Goal: Task Accomplishment & Management: Complete application form

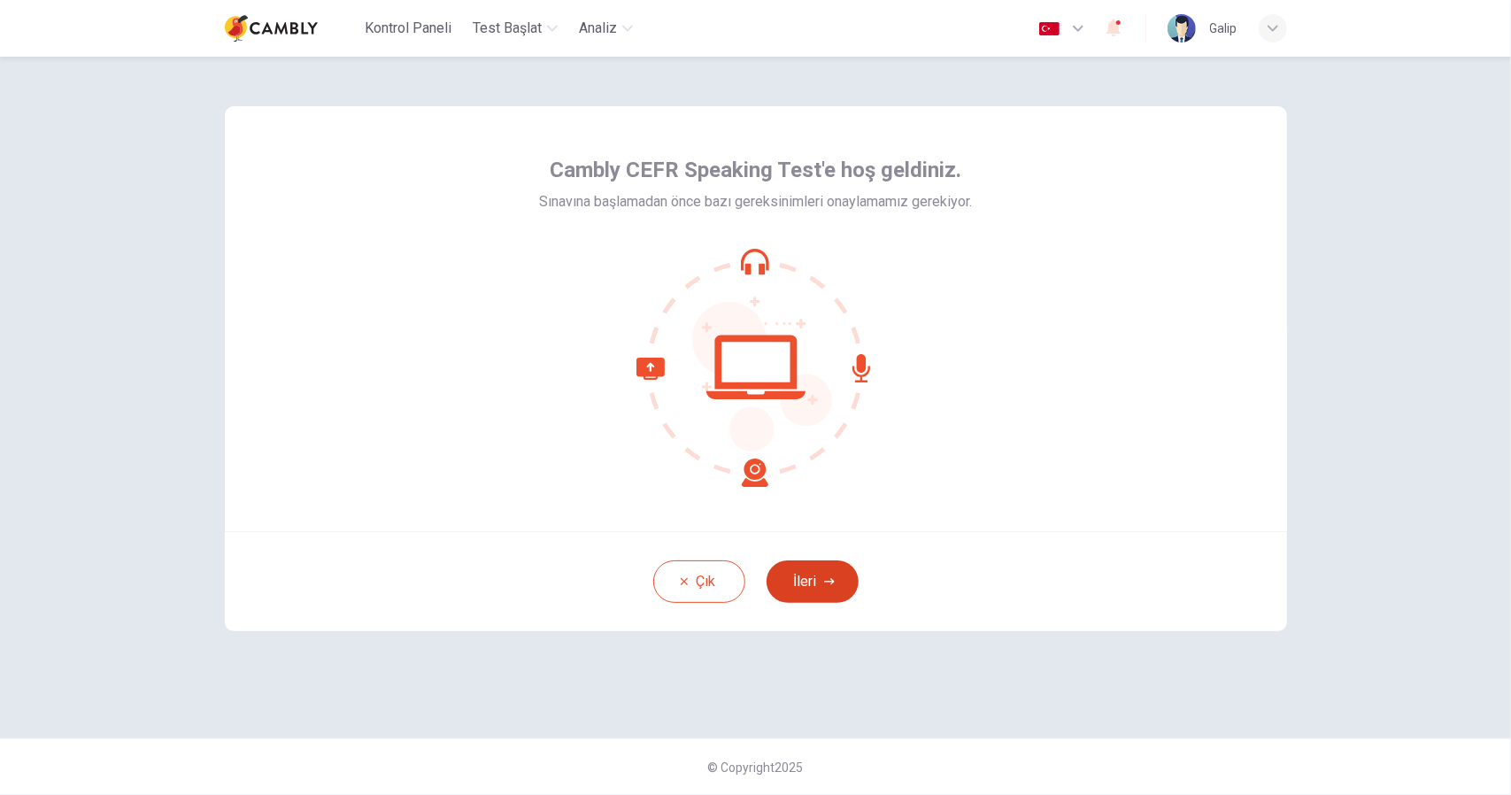
click at [818, 576] on button "İleri" at bounding box center [812, 581] width 92 height 42
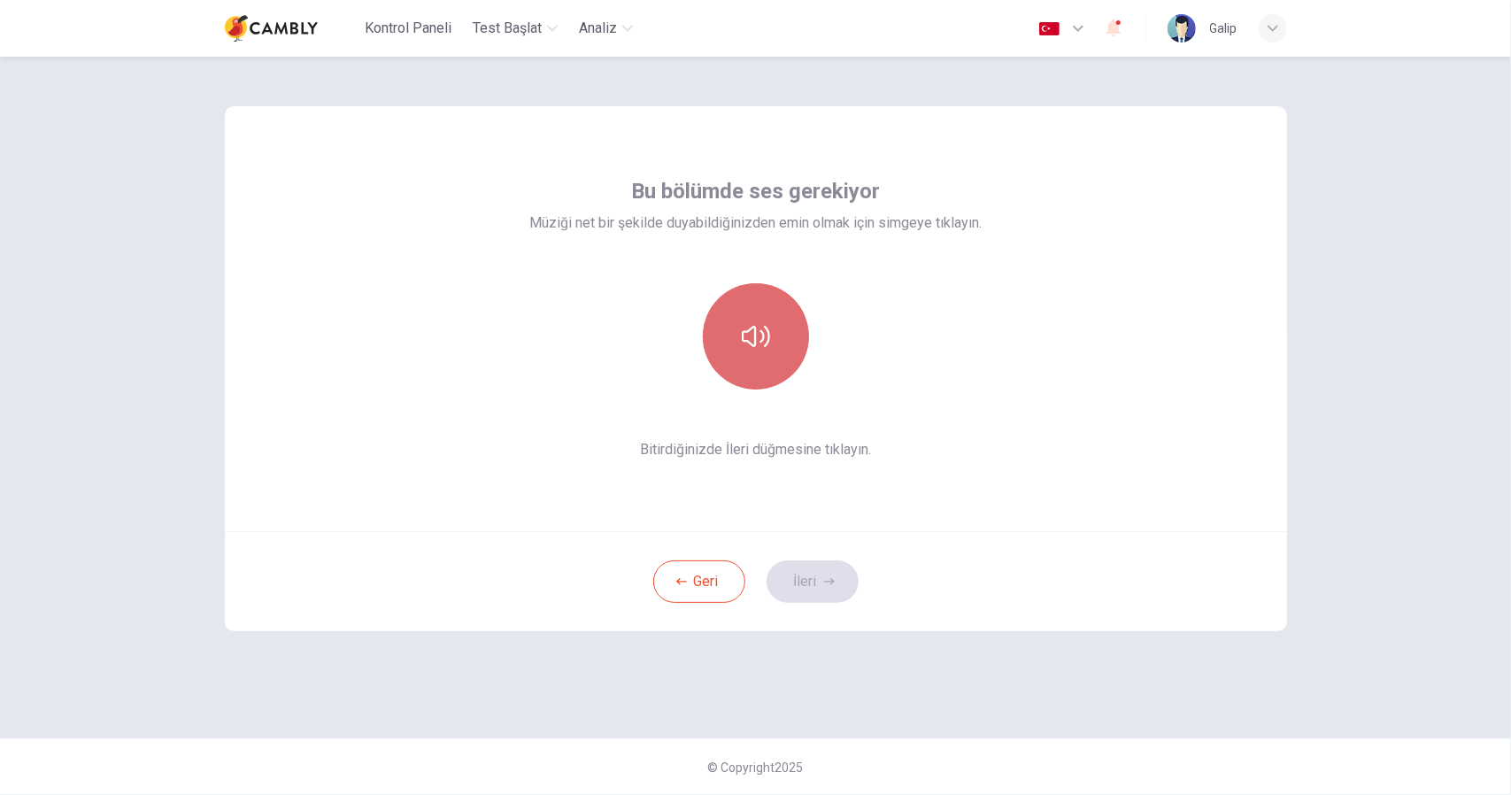
click at [760, 316] on button "button" at bounding box center [756, 336] width 106 height 106
click at [847, 580] on button "İleri" at bounding box center [812, 581] width 92 height 42
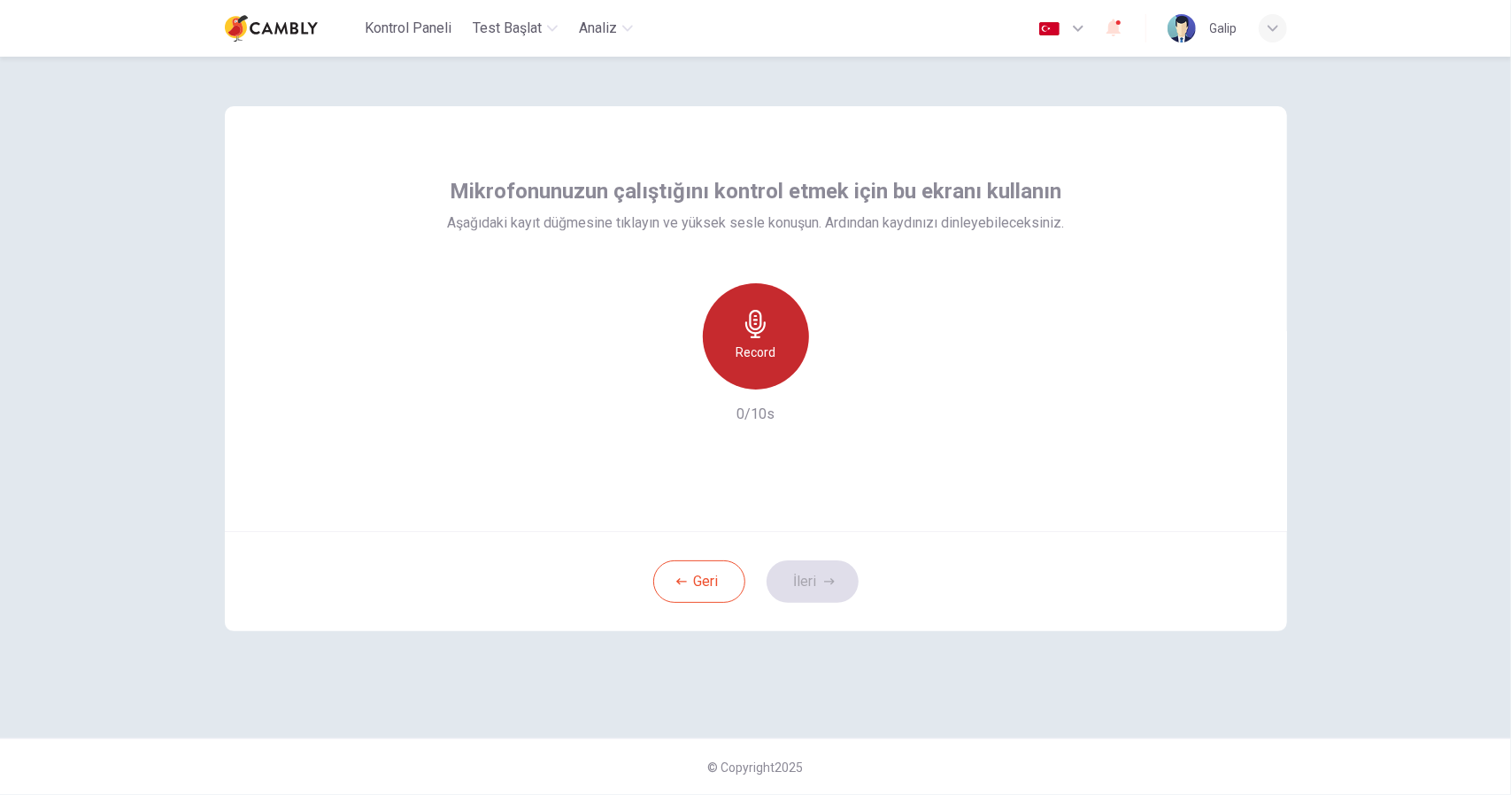
click at [739, 342] on h6 "Record" at bounding box center [756, 352] width 40 height 21
click at [784, 353] on div "Stop" at bounding box center [756, 336] width 106 height 106
drag, startPoint x: 843, startPoint y: 380, endPoint x: 849, endPoint y: 389, distance: 10.8
click at [843, 380] on icon "button" at bounding box center [837, 375] width 18 height 18
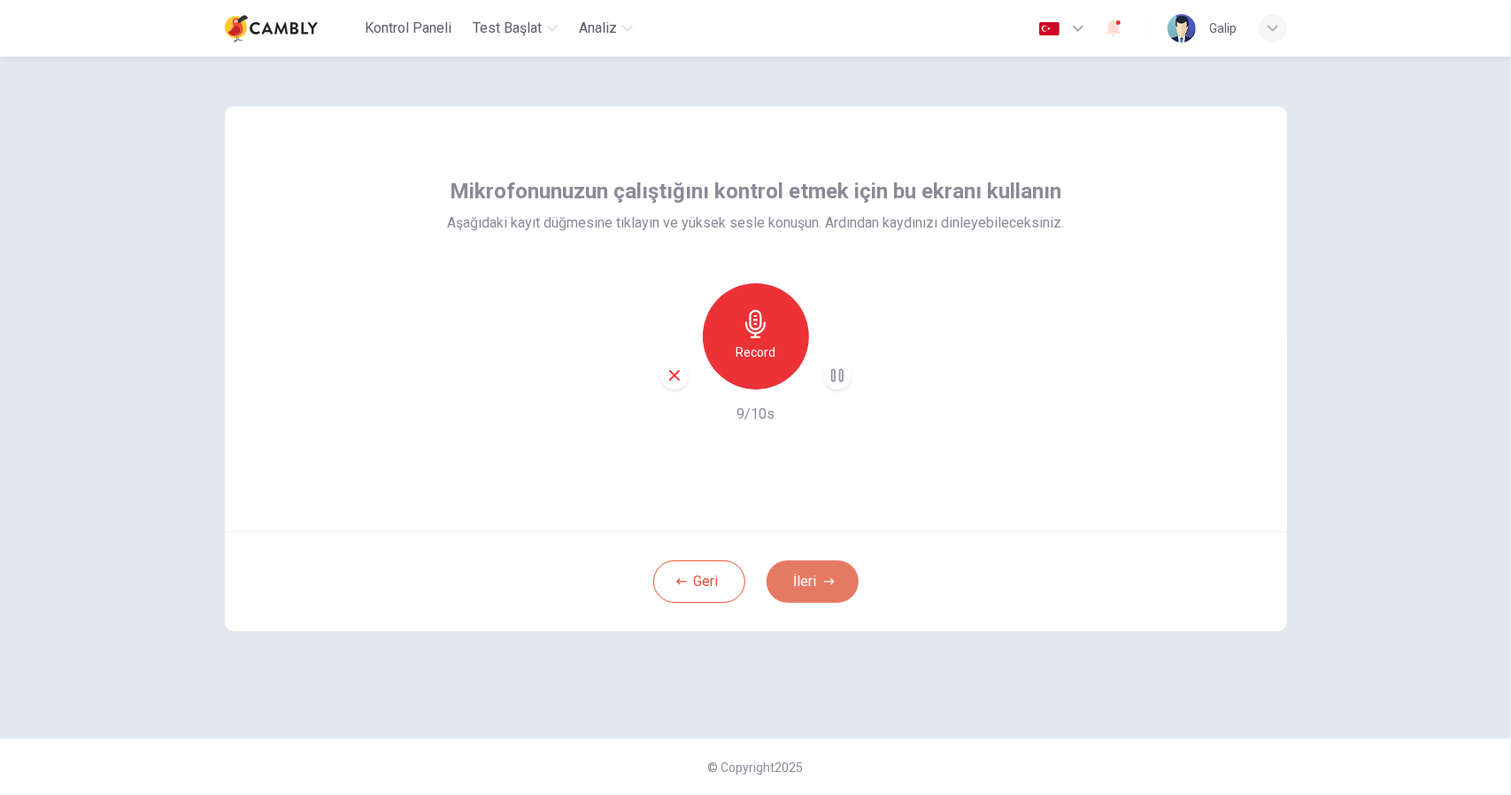
click at [842, 578] on button "İleri" at bounding box center [812, 581] width 92 height 42
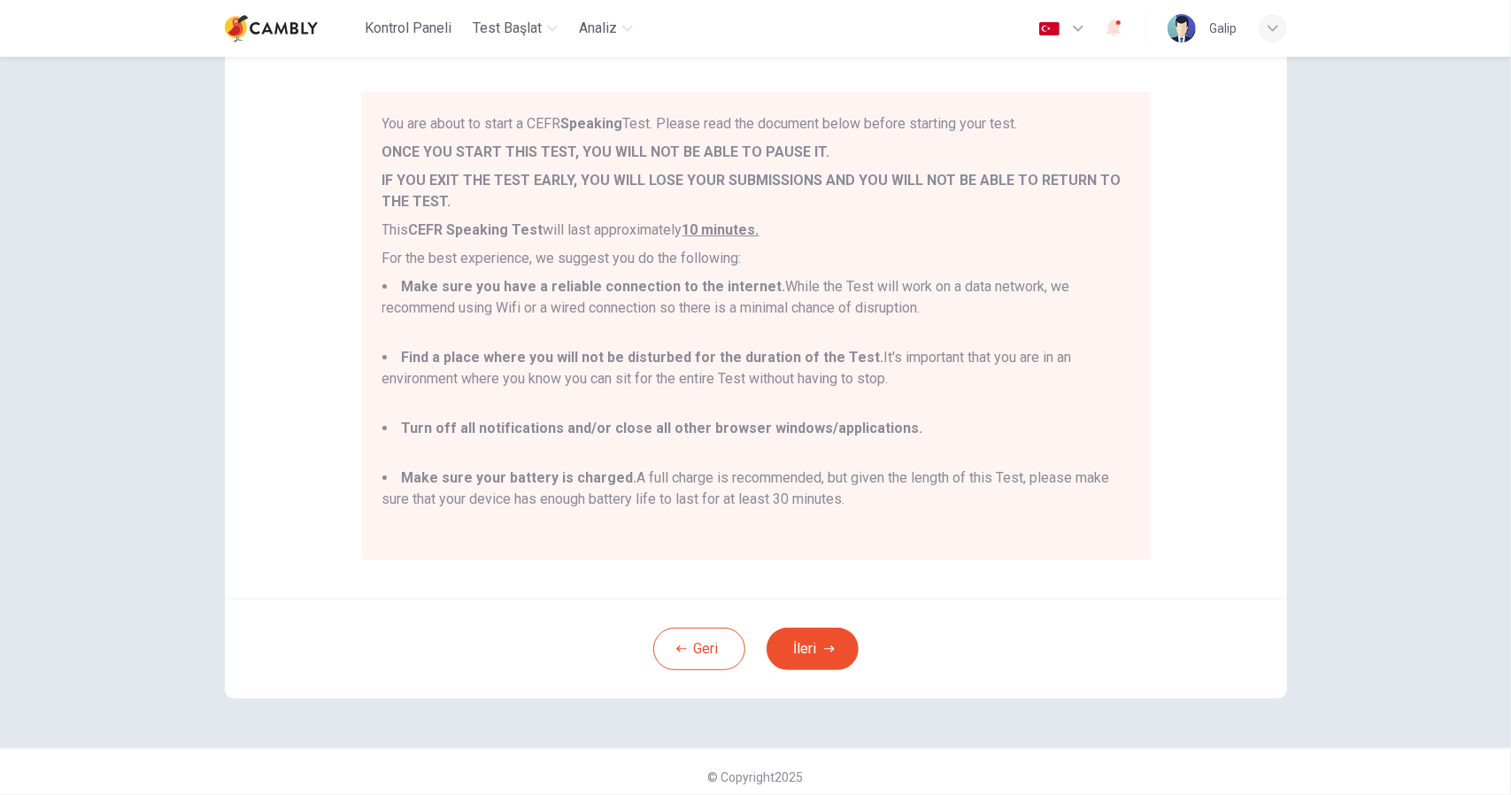
scroll to position [143, 0]
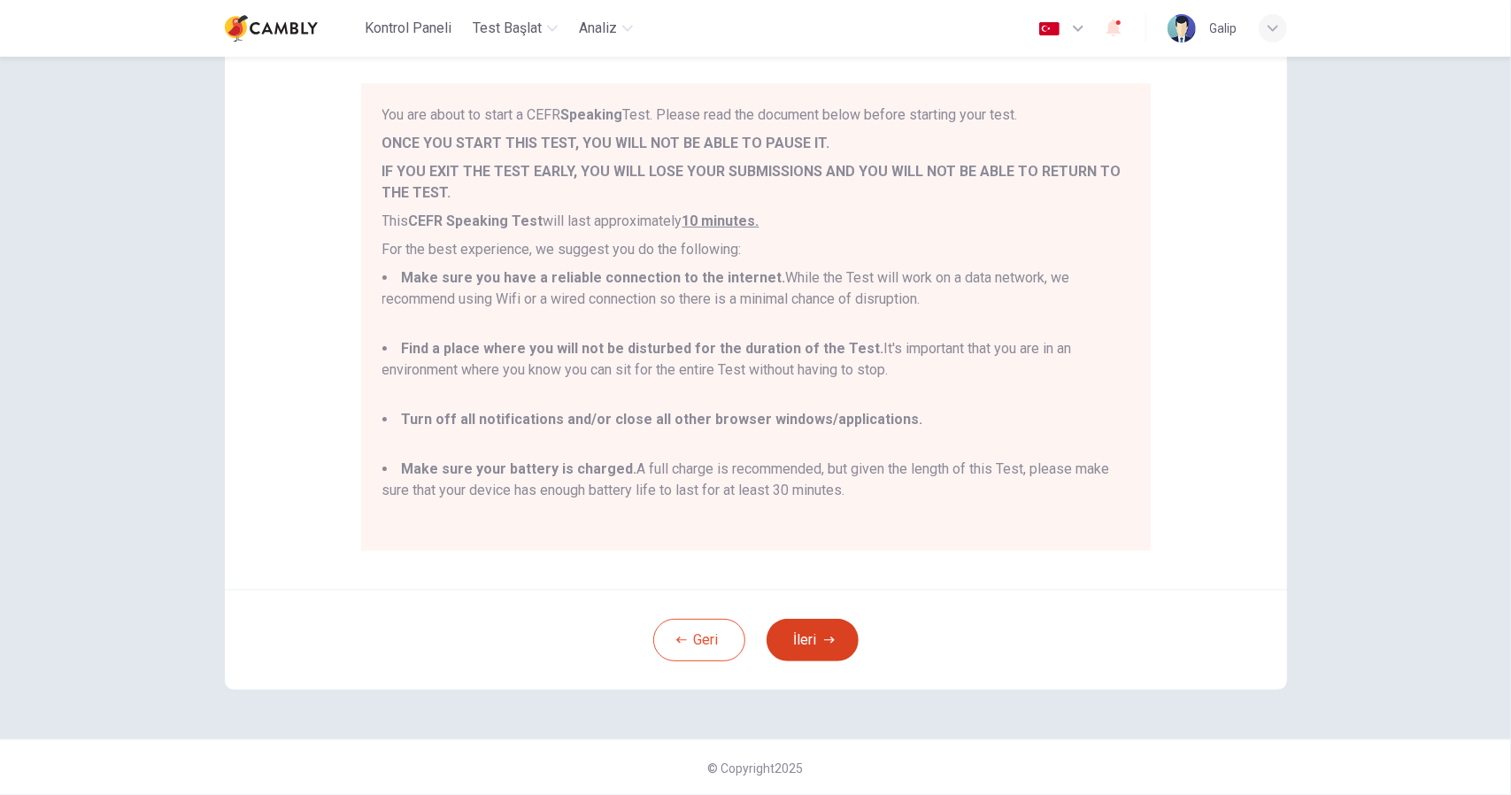
click at [809, 633] on button "İleri" at bounding box center [812, 640] width 92 height 42
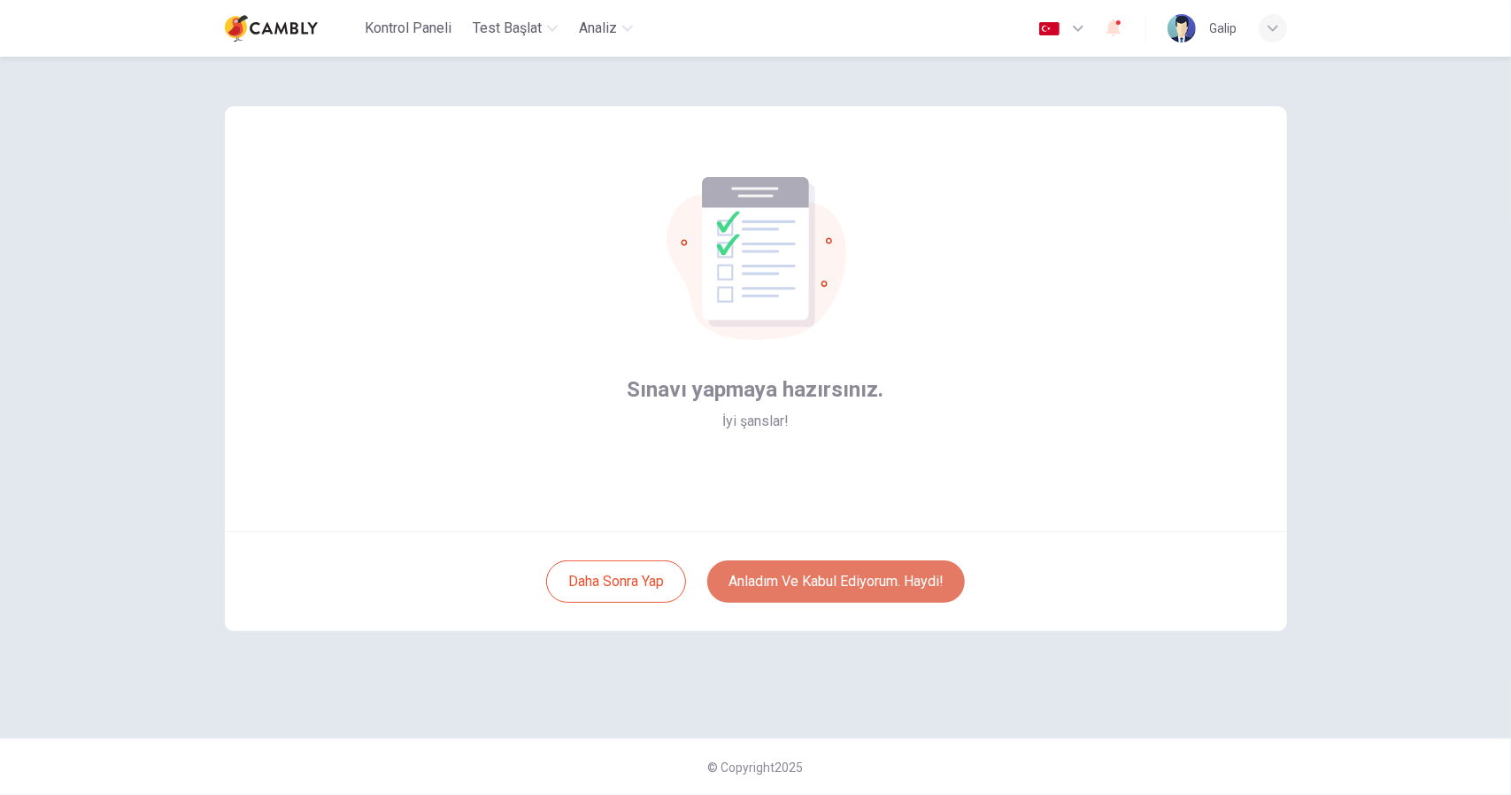
click at [857, 587] on button "Anladım ve kabul ediyorum. Haydi!" at bounding box center [836, 581] width 258 height 42
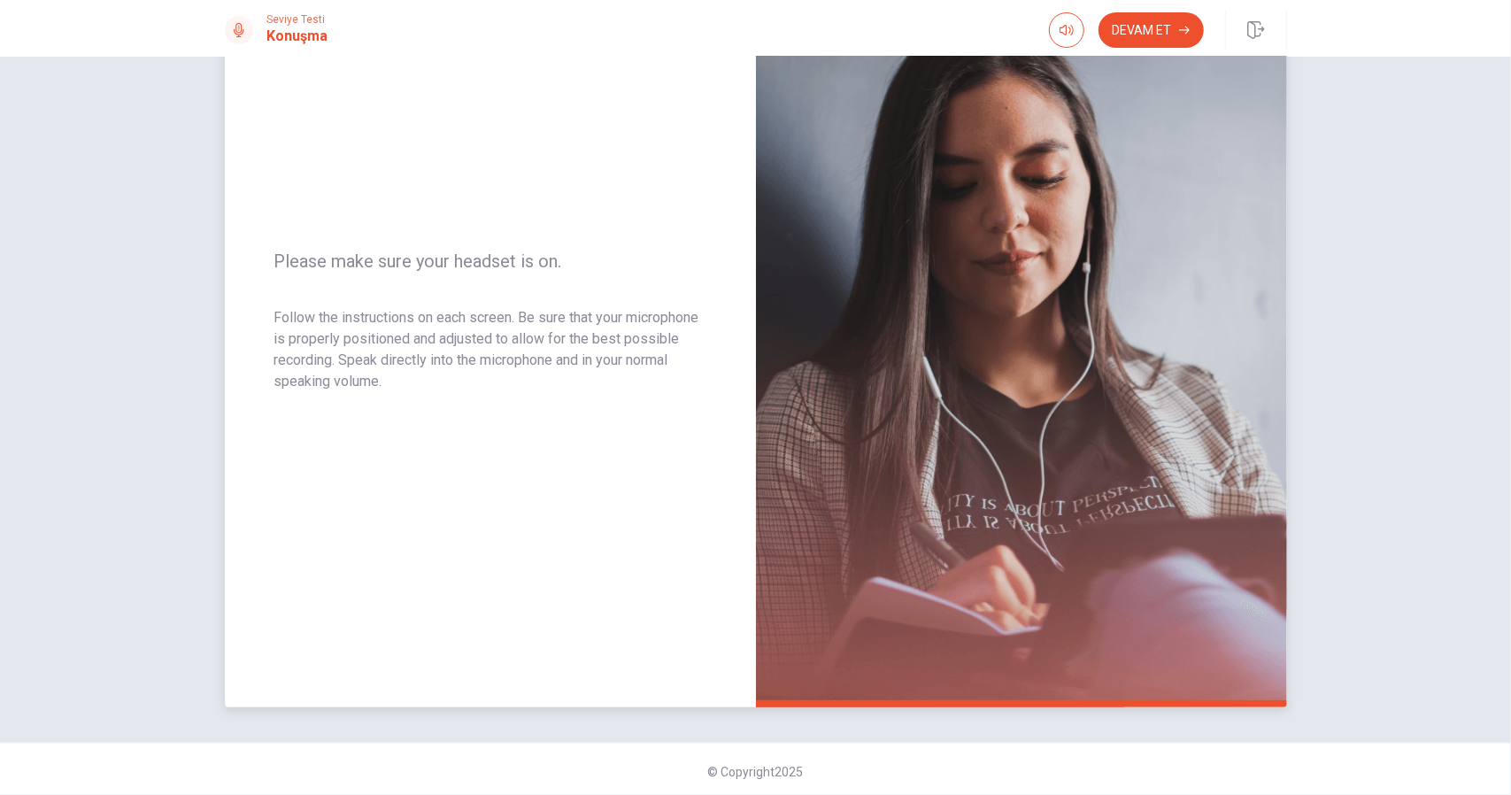
scroll to position [161, 0]
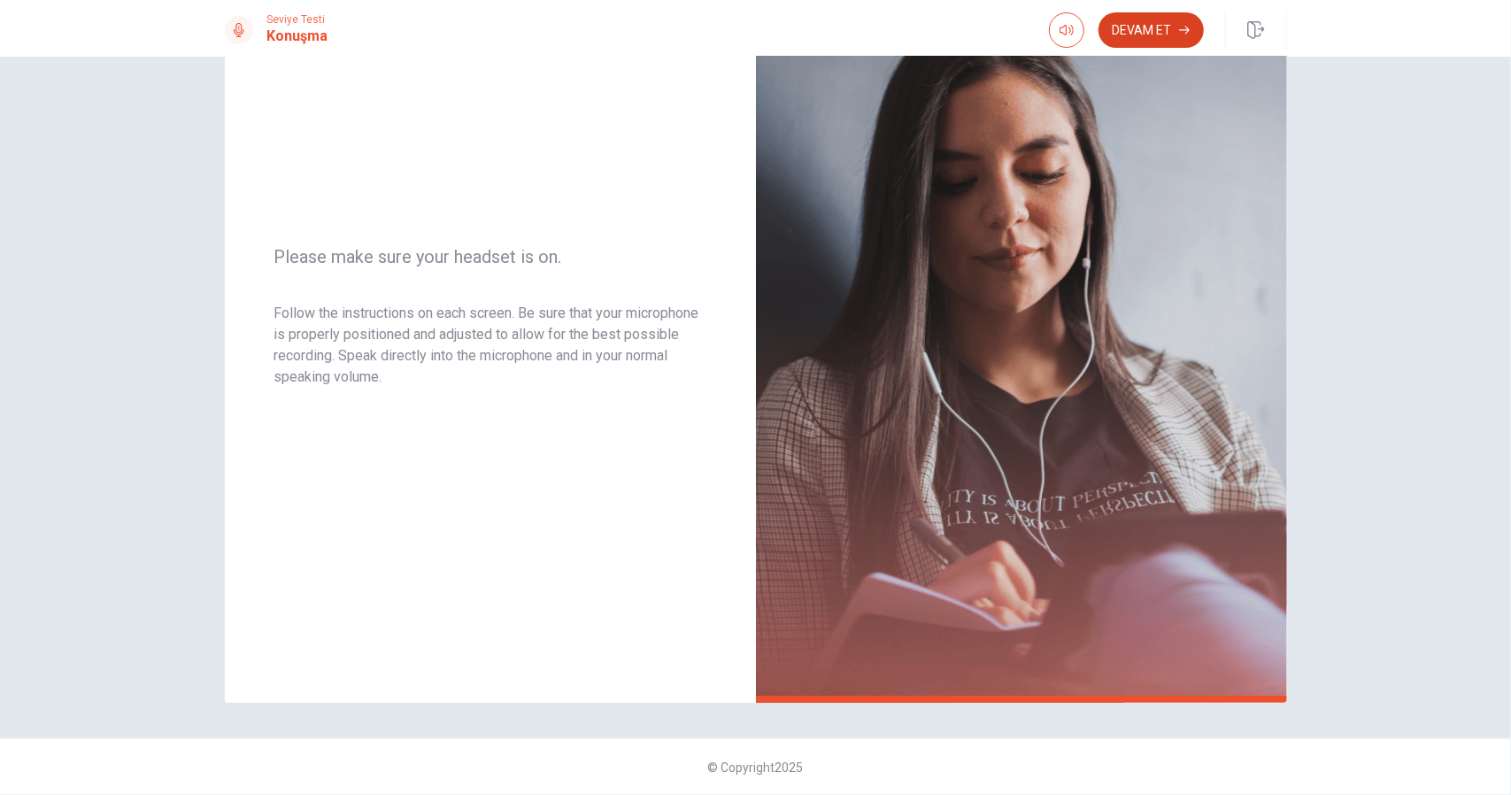
click at [1155, 35] on button "Devam Et" at bounding box center [1150, 29] width 105 height 35
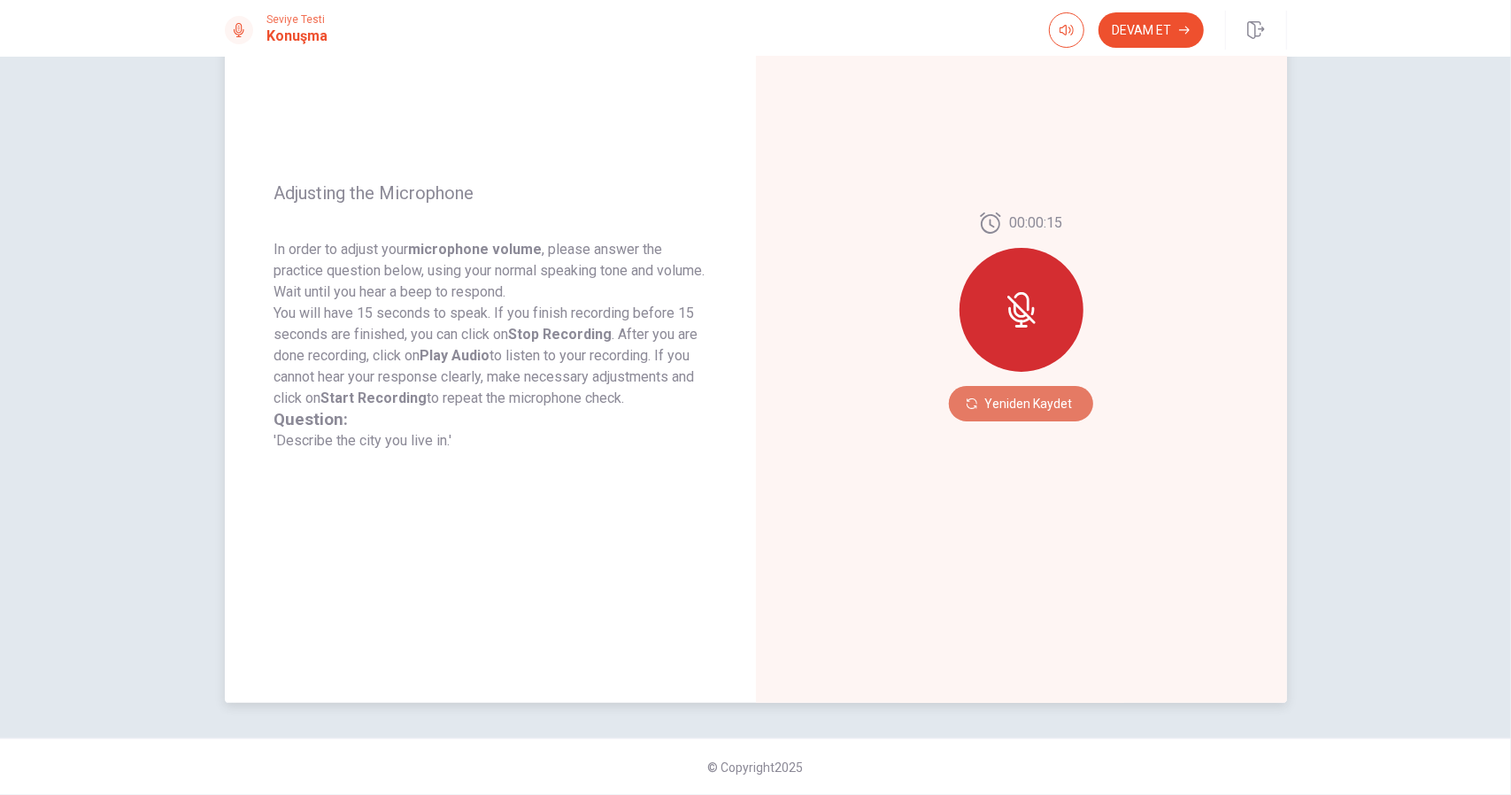
click at [1009, 406] on button "Yeniden Kaydet" at bounding box center [1021, 403] width 144 height 35
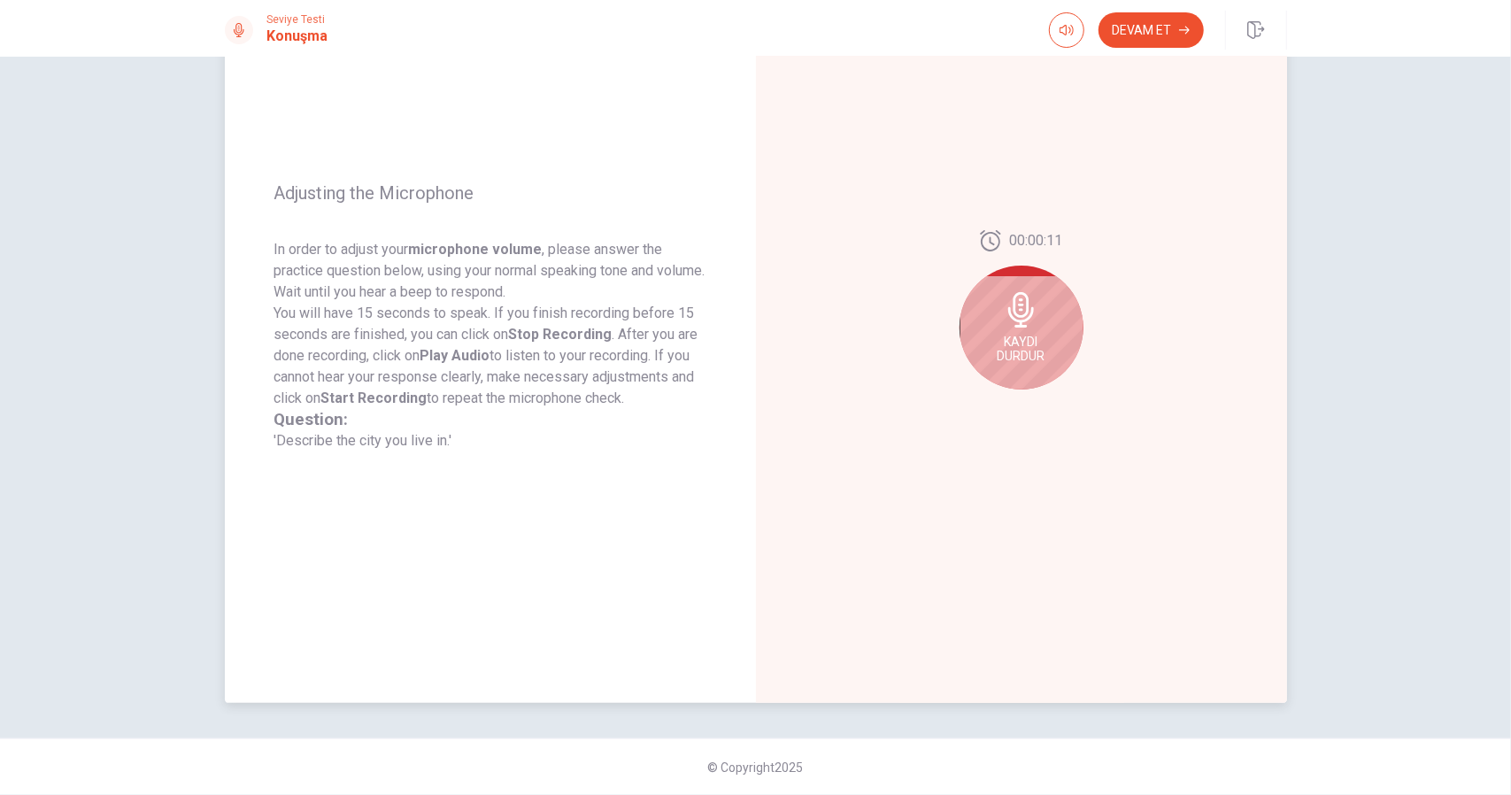
click at [1039, 317] on div "Kaydı Durdur" at bounding box center [1021, 328] width 124 height 124
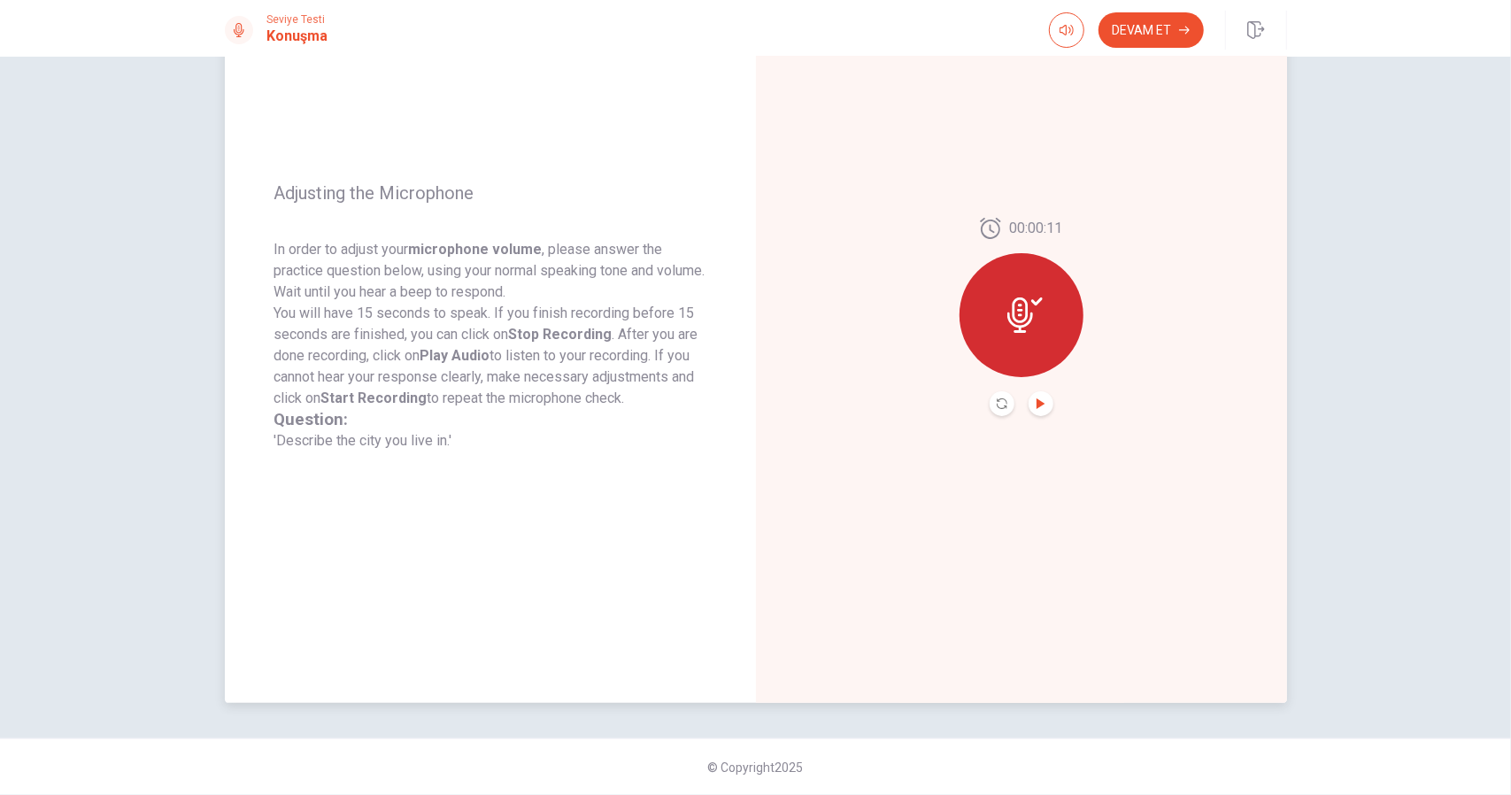
click at [1036, 404] on icon "Play Audio" at bounding box center [1040, 403] width 8 height 11
click at [1164, 34] on button "Devam Et" at bounding box center [1150, 29] width 105 height 35
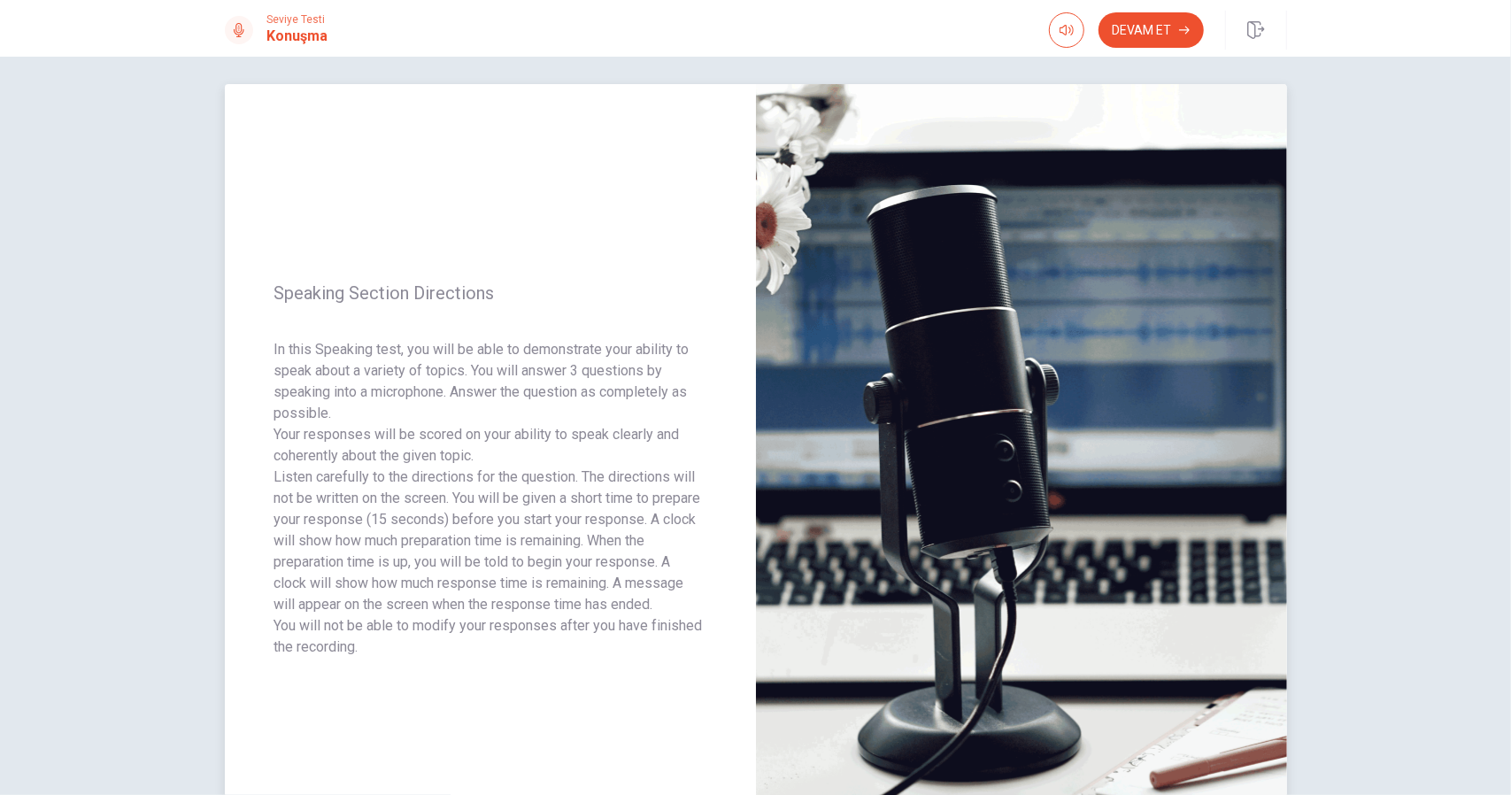
scroll to position [0, 0]
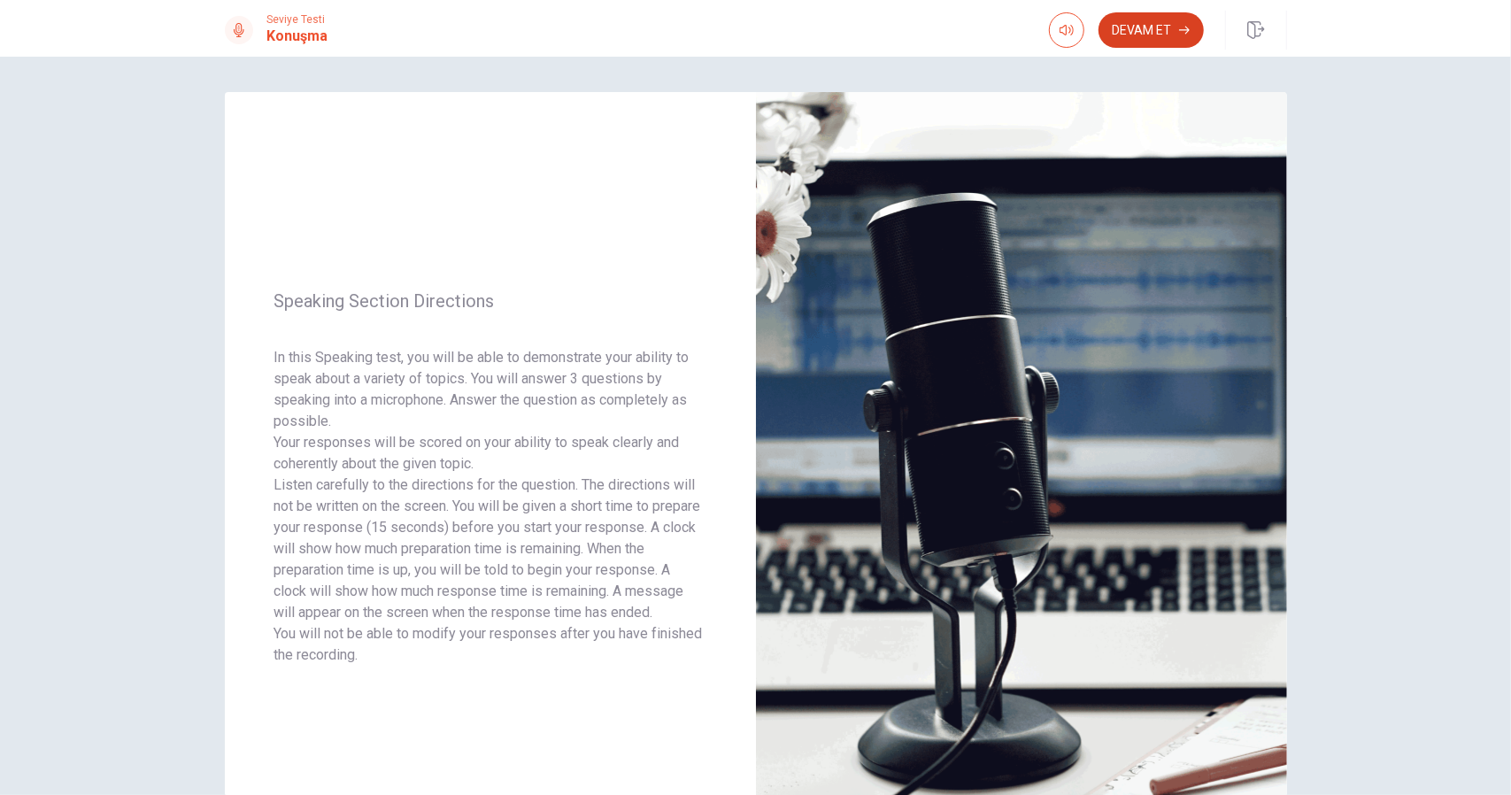
click at [1139, 38] on button "Devam Et" at bounding box center [1150, 29] width 105 height 35
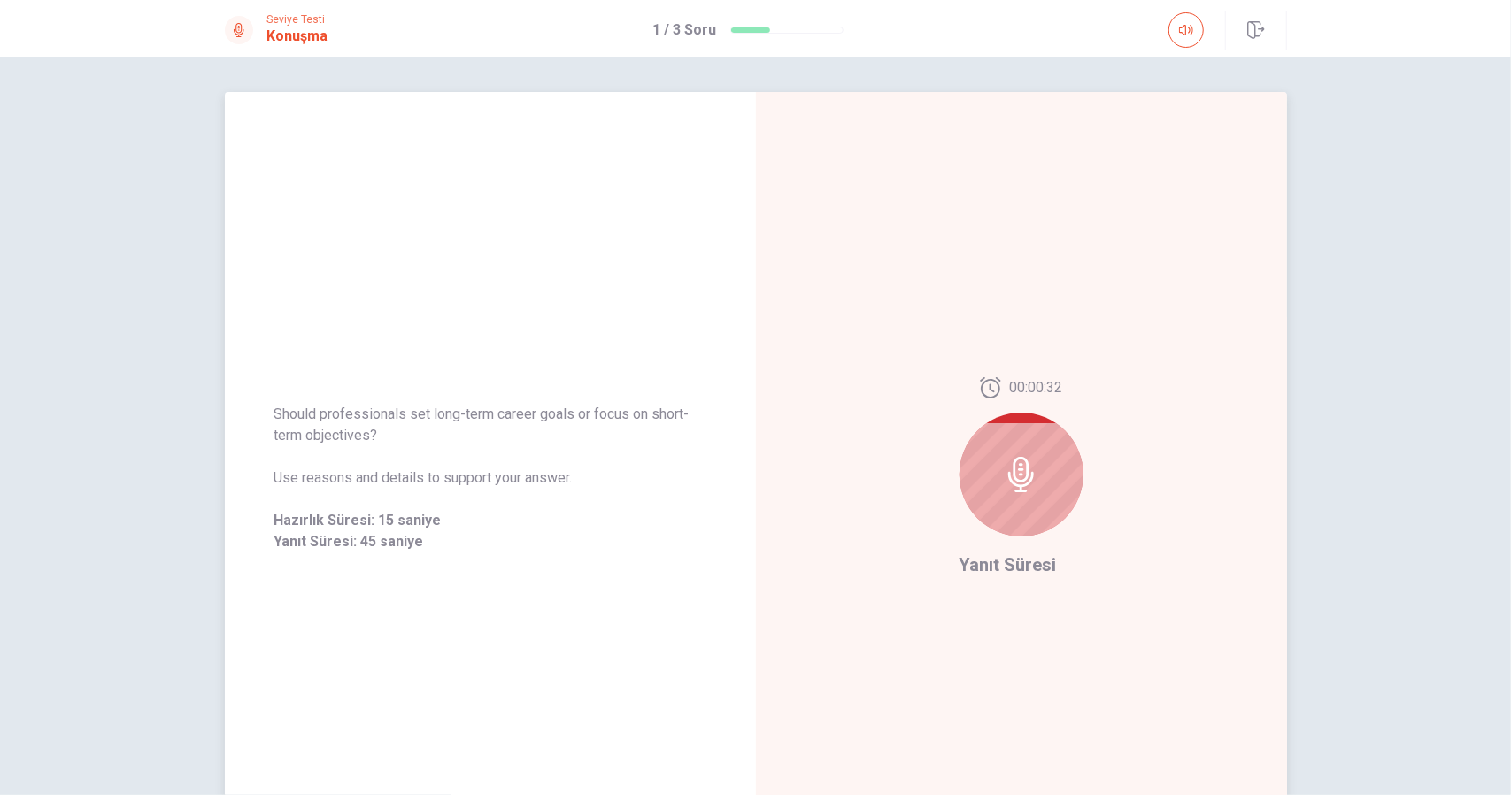
click at [1026, 472] on icon at bounding box center [1021, 474] width 35 height 35
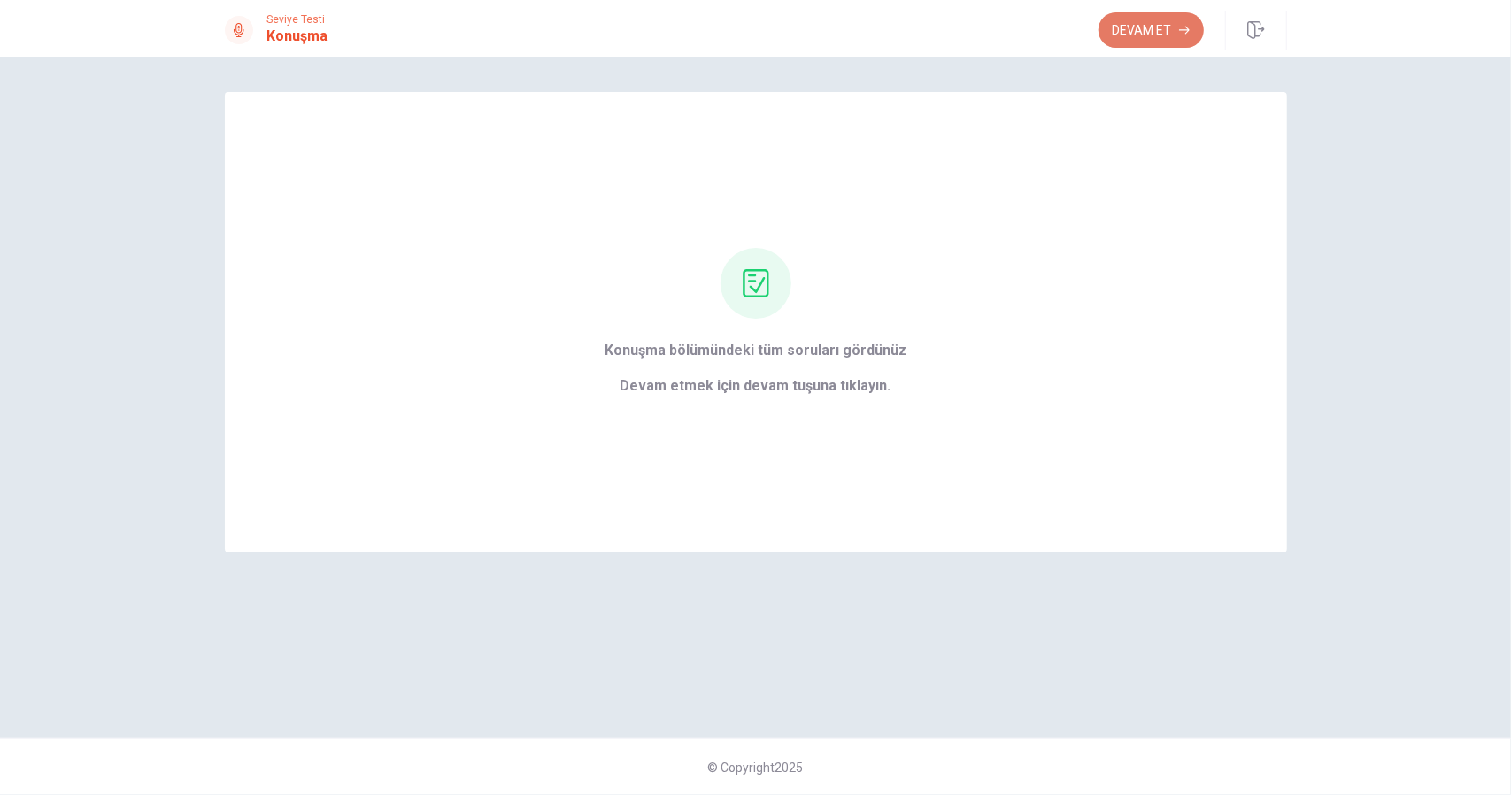
click at [1140, 29] on button "Devam Et" at bounding box center [1150, 29] width 105 height 35
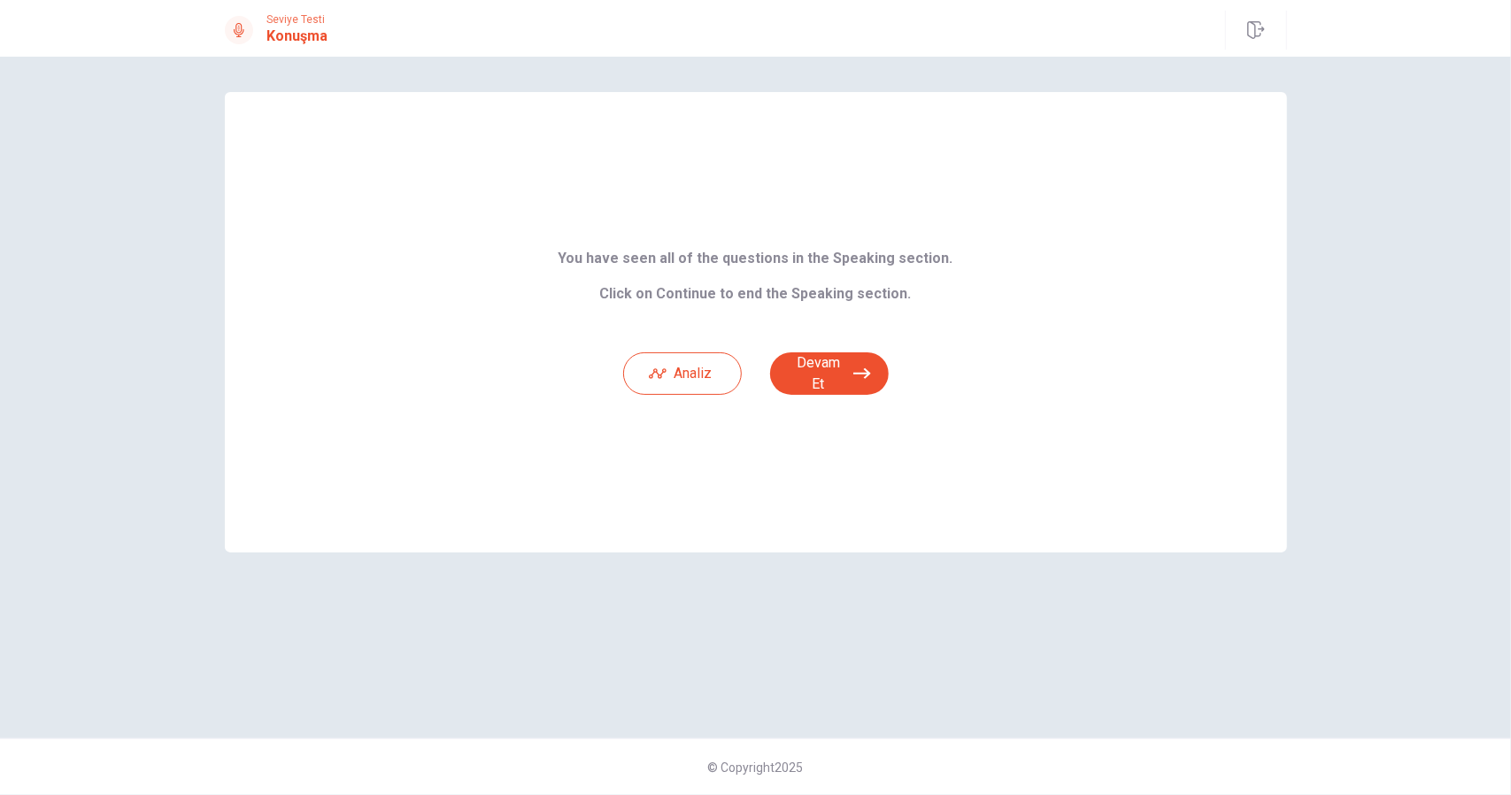
drag, startPoint x: 628, startPoint y: 256, endPoint x: 866, endPoint y: 258, distance: 237.2
click at [866, 258] on b "You have seen all of the questions in the Speaking section. Click on Continue t…" at bounding box center [755, 276] width 395 height 52
click at [830, 378] on button "Devam Et" at bounding box center [829, 373] width 119 height 42
